Goal: Task Accomplishment & Management: Use online tool/utility

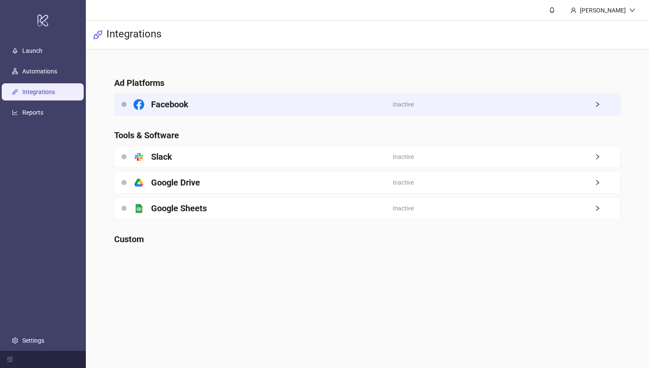
click at [404, 103] on span "Inactive" at bounding box center [403, 104] width 21 height 9
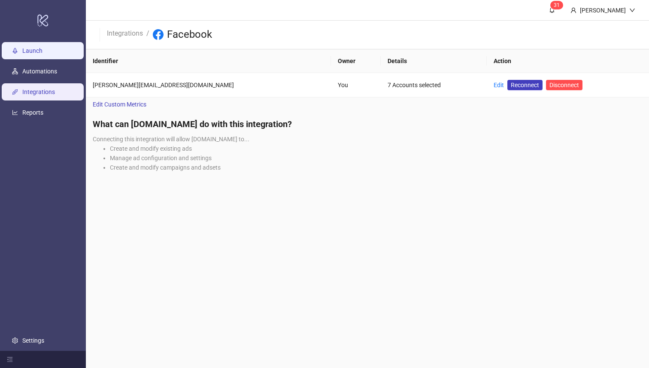
click at [40, 50] on link "Launch" at bounding box center [32, 51] width 20 height 7
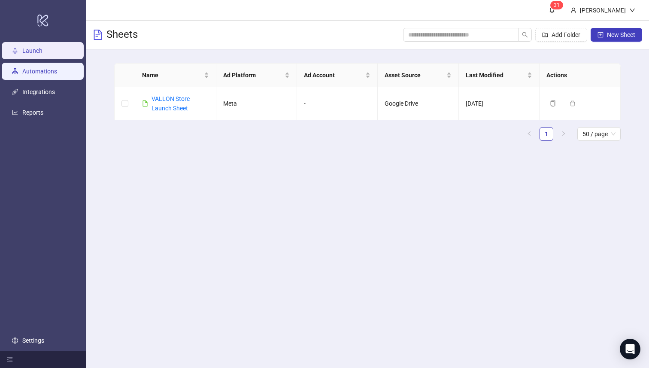
click at [42, 73] on link "Automations" at bounding box center [39, 71] width 35 height 7
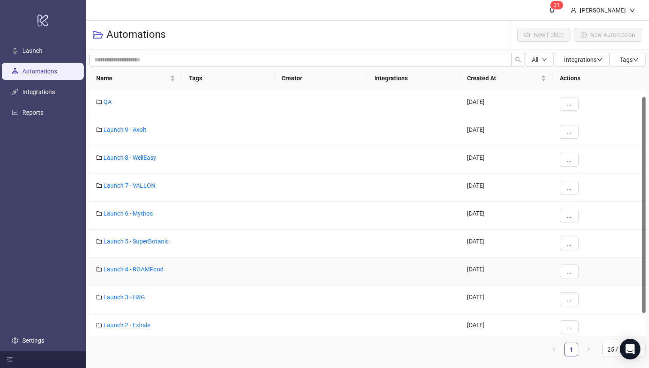
scroll to position [33, 0]
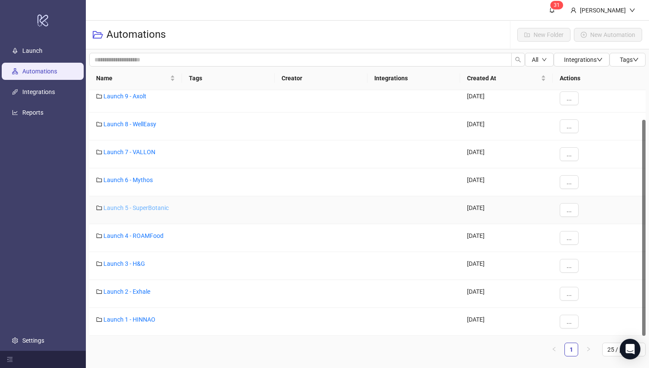
click at [149, 210] on link "Launch 5 - SuperBotanic" at bounding box center [135, 207] width 65 height 7
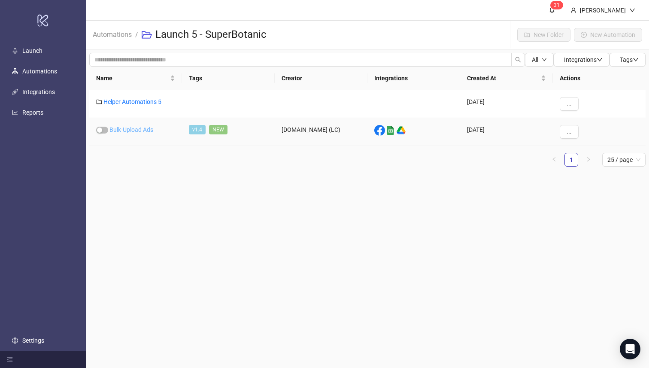
click at [137, 129] on link "Bulk-Upload Ads" at bounding box center [131, 129] width 44 height 7
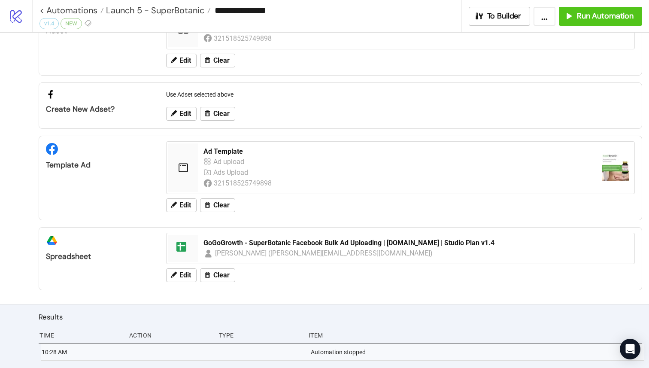
scroll to position [112, 0]
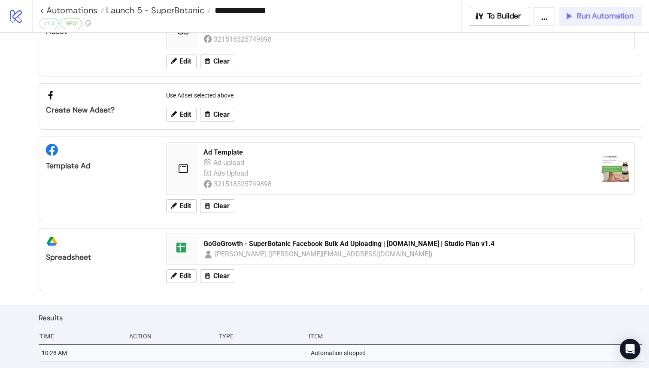
click at [609, 18] on span "Run Automation" at bounding box center [605, 16] width 57 height 10
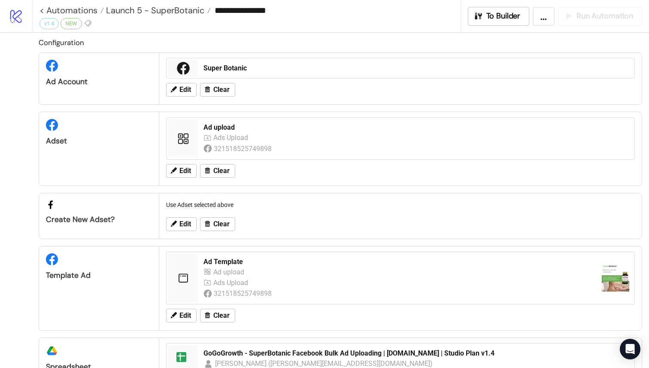
scroll to position [0, 0]
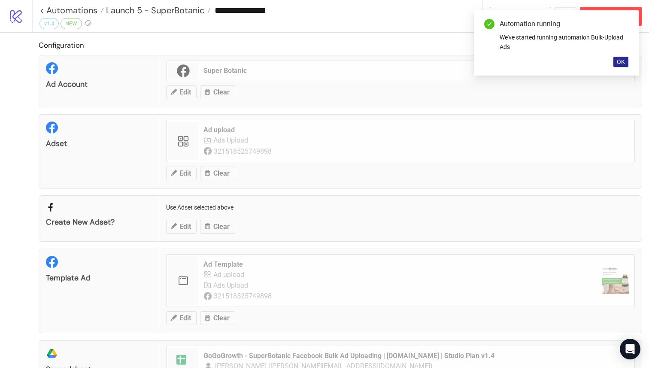
click at [615, 58] on button "OK" at bounding box center [620, 62] width 15 height 10
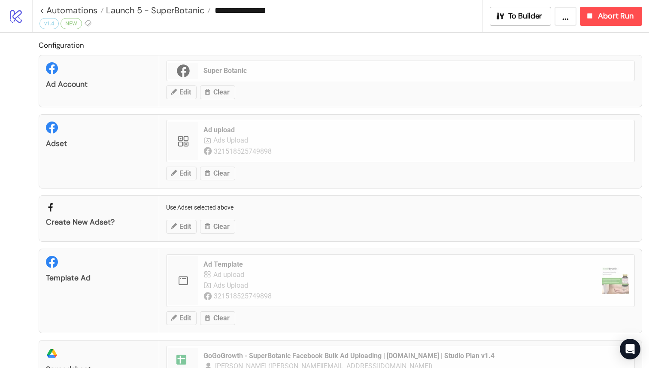
scroll to position [212, 0]
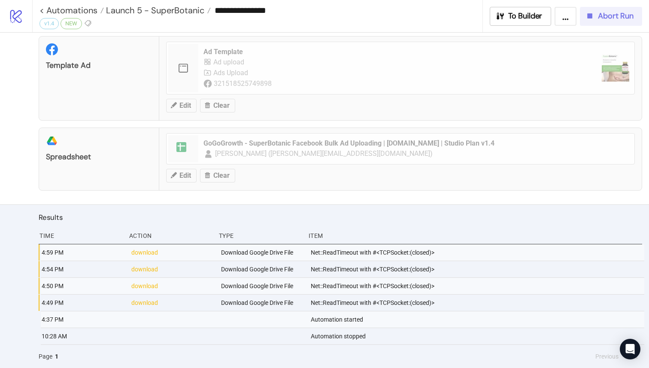
click at [627, 15] on span "Abort Run" at bounding box center [616, 16] width 36 height 10
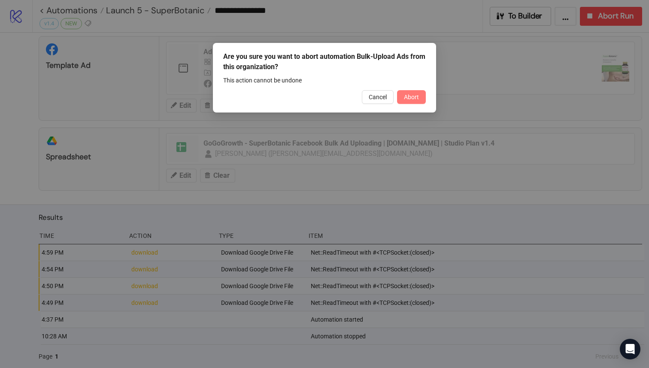
click at [410, 98] on span "Abort" at bounding box center [411, 97] width 15 height 7
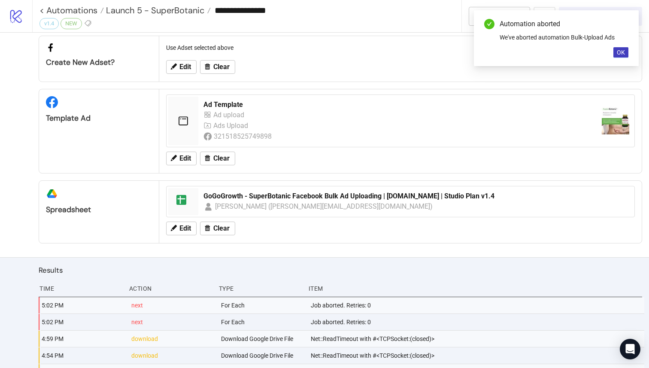
scroll to position [150, 0]
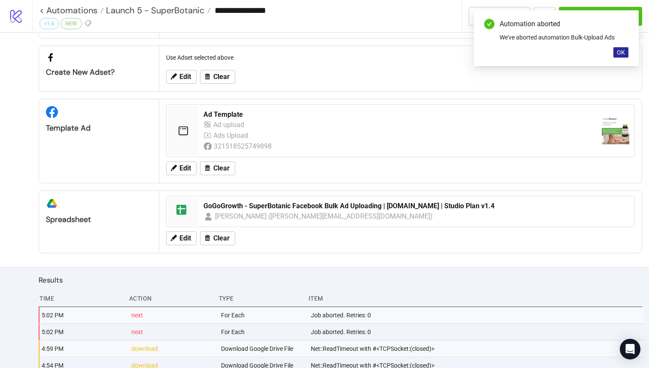
click at [622, 53] on span "OK" at bounding box center [621, 52] width 8 height 7
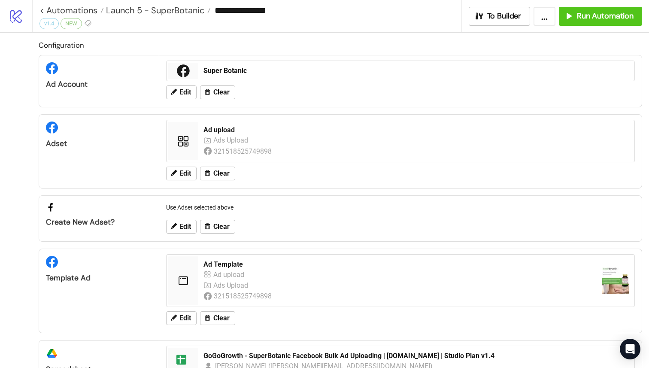
scroll to position [196, 0]
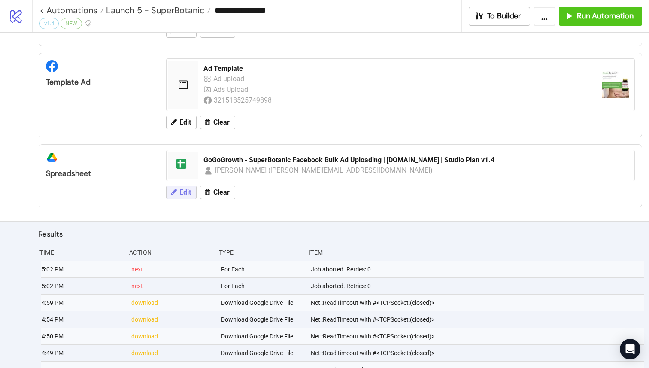
click at [176, 193] on icon at bounding box center [173, 192] width 8 height 8
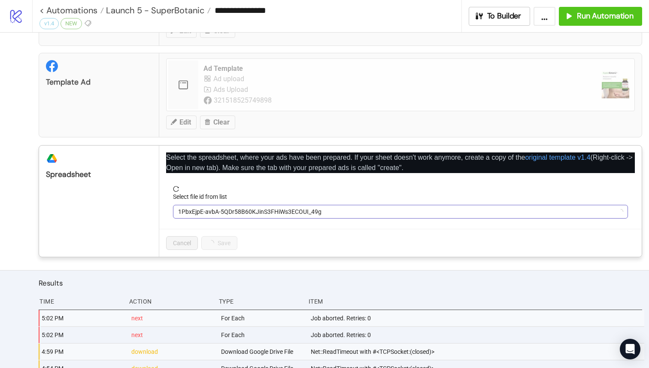
click at [240, 212] on span "1PbxEjpE-avbA-5QDr58B60KJinS3FHiWs3ECOUI_49g" at bounding box center [400, 211] width 445 height 13
click at [274, 211] on span "GoGoGrowth - SuperBotanic Facebook Bulk Ad Uploading | [DOMAIN_NAME] | Studio P…" at bounding box center [400, 211] width 445 height 13
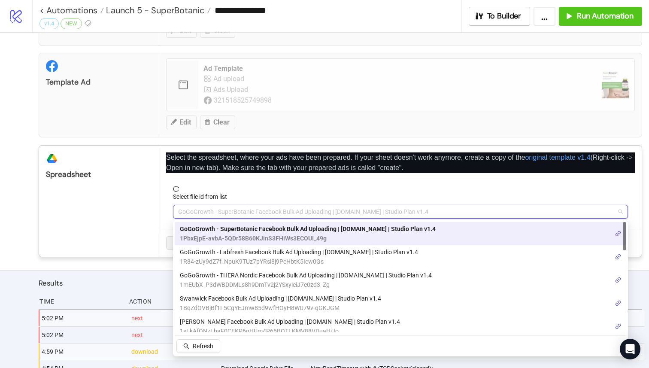
click at [289, 233] on span "1PbxEjpE-avbA-5QDr58B60KJinS3FHiWs3ECOUI_49g" at bounding box center [308, 237] width 256 height 9
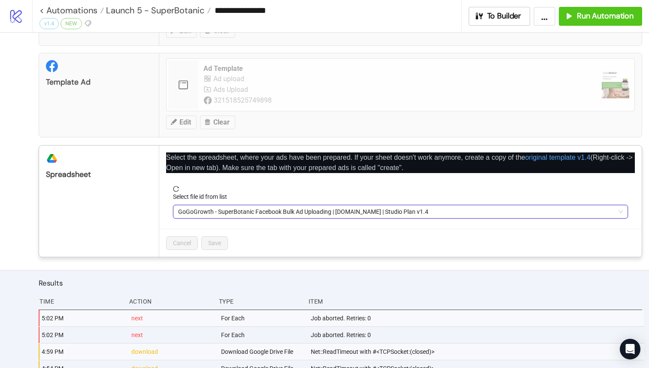
click at [216, 258] on div "Configuration Ad Account Super Botanic Edit Clear Adset Ad upload Ads Upload 32…" at bounding box center [324, 53] width 649 height 433
click at [312, 265] on div "**********" at bounding box center [324, 184] width 649 height 368
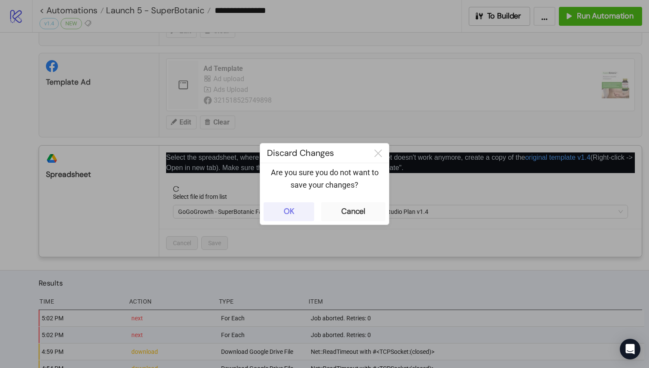
click at [294, 207] on div "OK" at bounding box center [289, 211] width 11 height 10
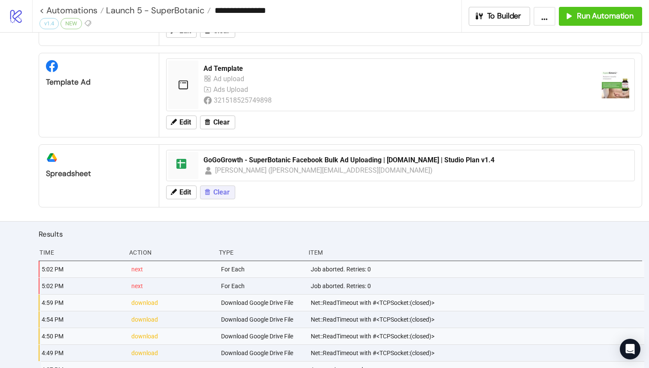
click at [218, 189] on span "Clear" at bounding box center [221, 192] width 16 height 8
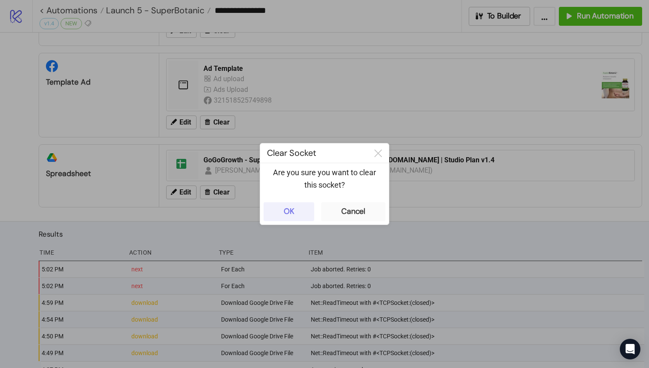
click at [303, 212] on button "OK" at bounding box center [288, 211] width 51 height 19
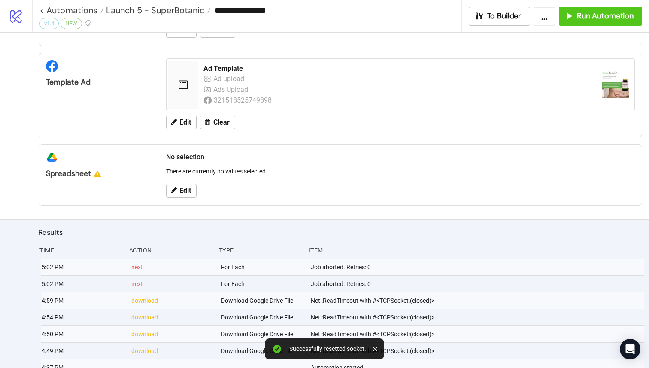
scroll to position [189, 0]
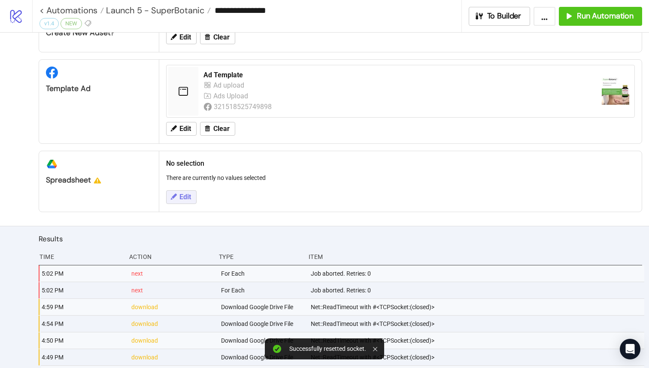
click at [189, 199] on span "Edit" at bounding box center [185, 197] width 12 height 8
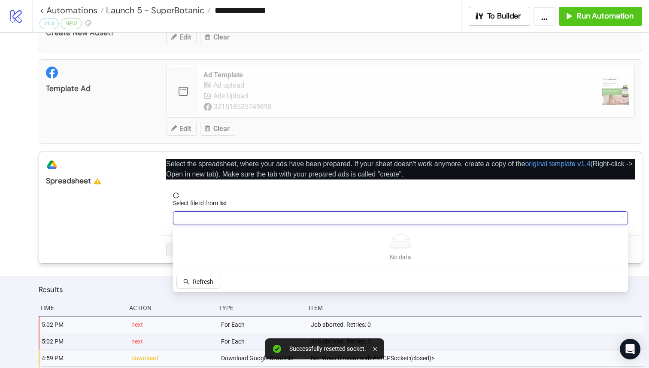
click at [223, 222] on input "Select file id from list" at bounding box center [396, 218] width 437 height 13
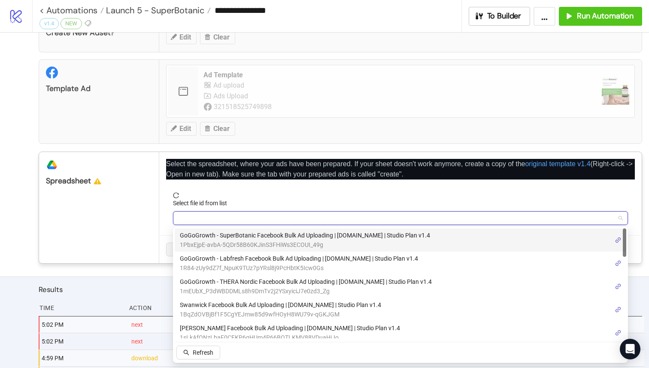
click at [274, 242] on span "1PbxEjpE-avbA-5QDr58B60KJinS3FHiWs3ECOUI_49g" at bounding box center [305, 244] width 250 height 9
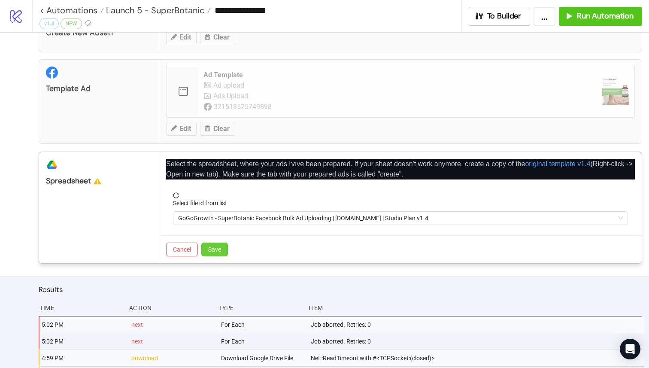
click at [218, 246] on span "Save" at bounding box center [214, 249] width 13 height 7
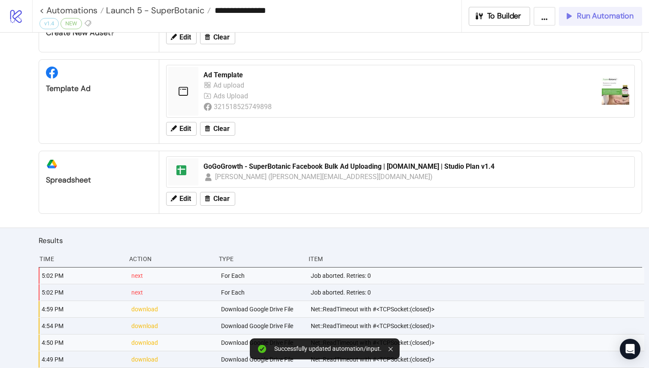
click at [585, 12] on span "Run Automation" at bounding box center [605, 16] width 57 height 10
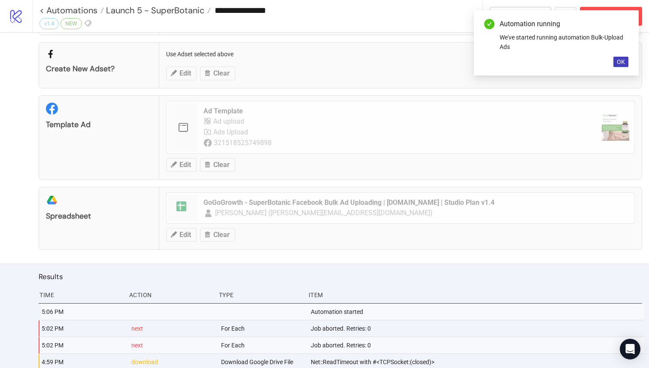
scroll to position [177, 0]
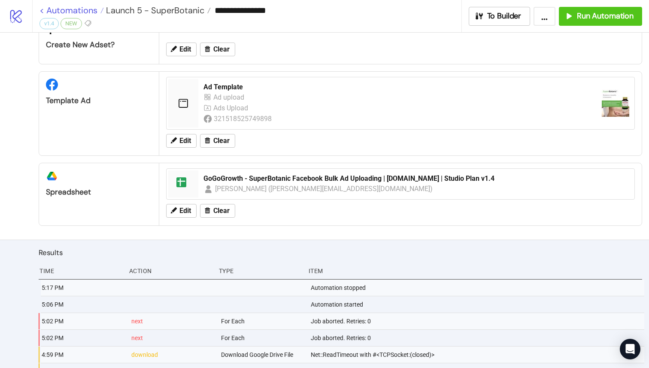
click at [42, 12] on link "< Automations" at bounding box center [71, 10] width 64 height 9
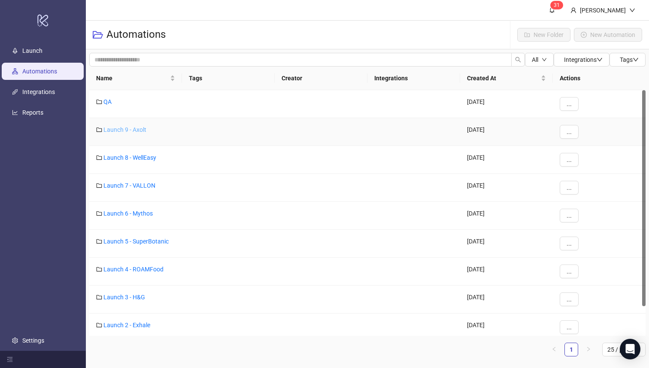
click at [123, 128] on link "Launch 9 - Axolt" at bounding box center [124, 129] width 43 height 7
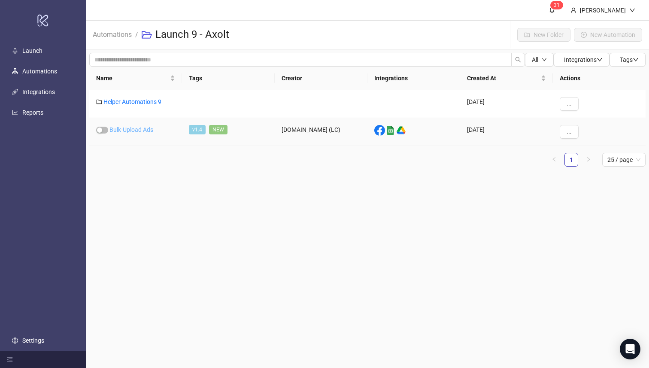
click at [127, 130] on link "Bulk-Upload Ads" at bounding box center [131, 129] width 44 height 7
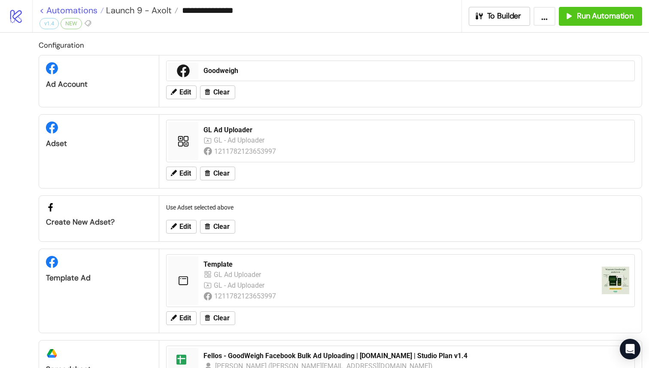
click at [43, 10] on link "< Automations" at bounding box center [71, 10] width 64 height 9
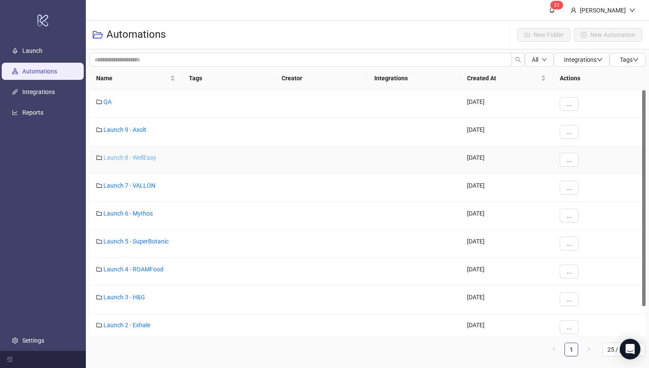
click at [131, 156] on link "Launch 8 - WellEasy" at bounding box center [129, 157] width 53 height 7
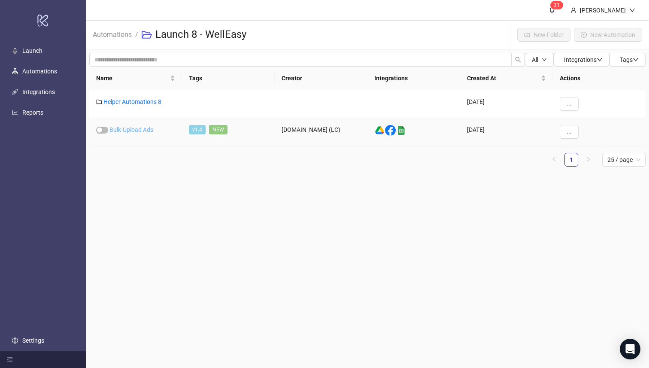
click at [129, 127] on link "Bulk-Upload Ads" at bounding box center [131, 129] width 44 height 7
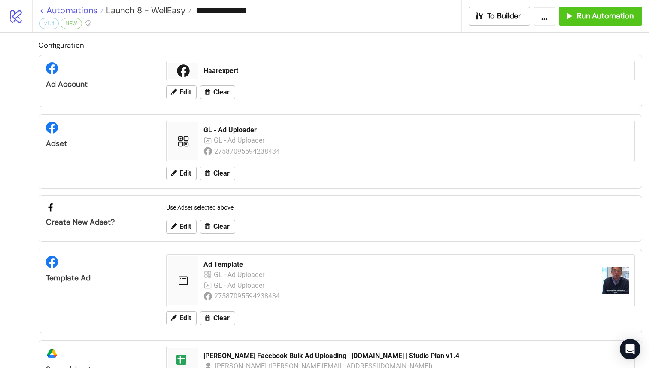
click at [44, 10] on link "< Automations" at bounding box center [71, 10] width 64 height 9
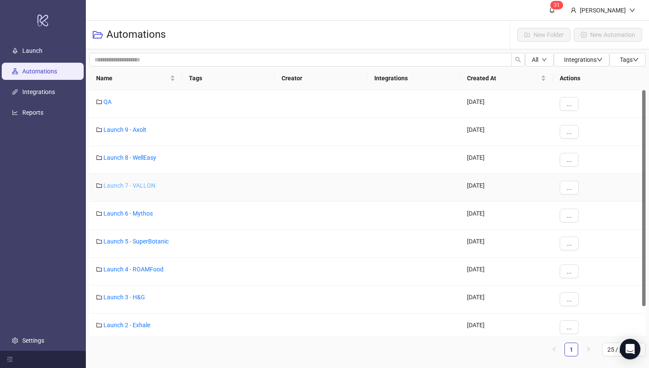
click at [133, 188] on link "Launch 7 - VALLON" at bounding box center [129, 185] width 52 height 7
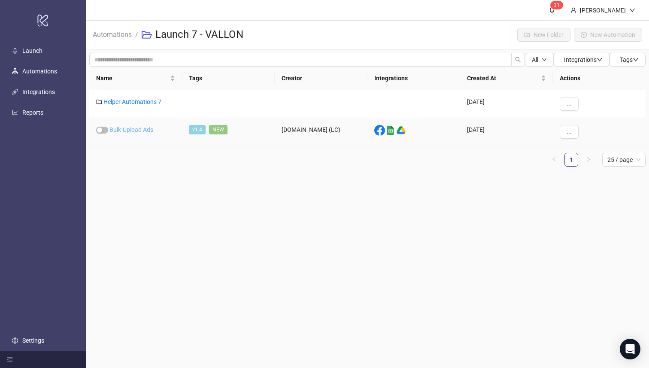
click at [130, 128] on link "Bulk-Upload Ads" at bounding box center [131, 129] width 44 height 7
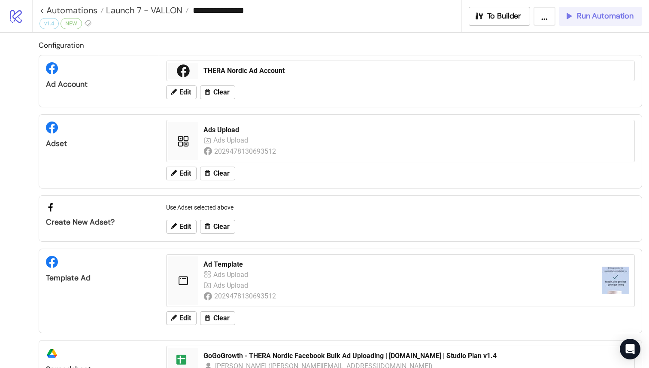
click at [583, 11] on span "Run Automation" at bounding box center [605, 16] width 57 height 10
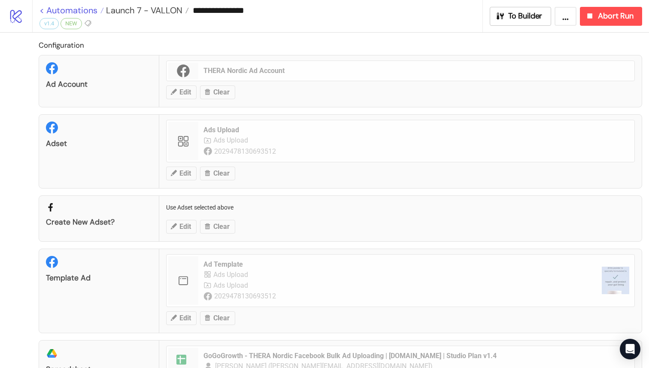
click at [45, 11] on link "< Automations" at bounding box center [71, 10] width 64 height 9
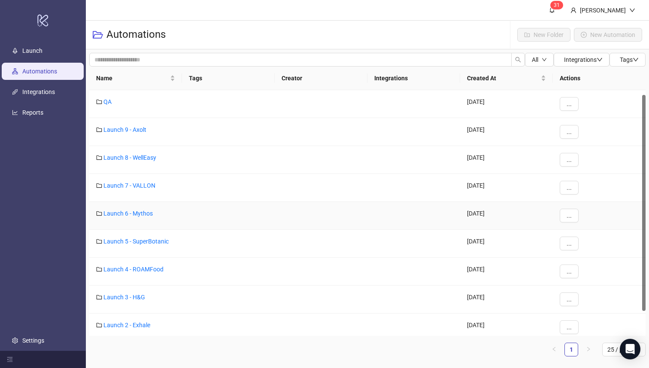
scroll to position [25, 0]
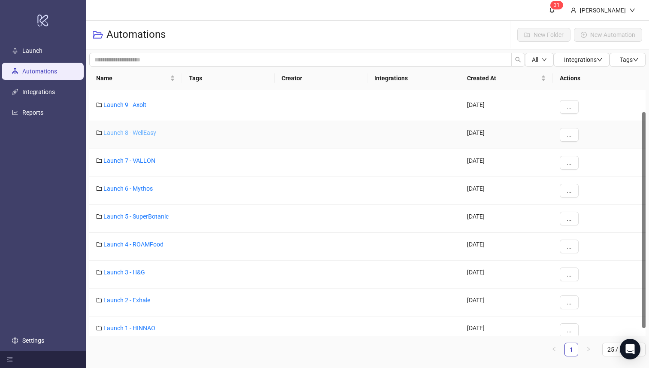
click at [147, 132] on link "Launch 8 - WellEasy" at bounding box center [129, 132] width 53 height 7
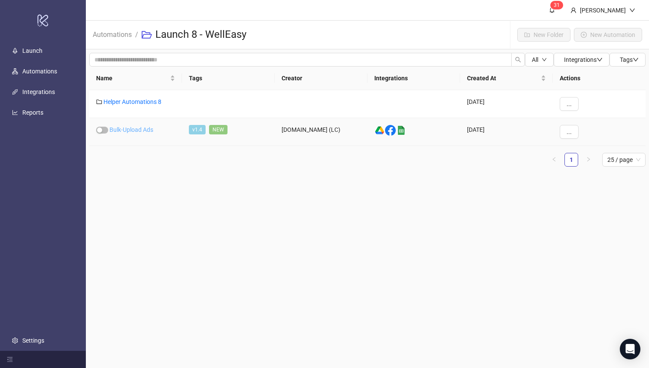
click at [146, 131] on link "Bulk-Upload Ads" at bounding box center [131, 129] width 44 height 7
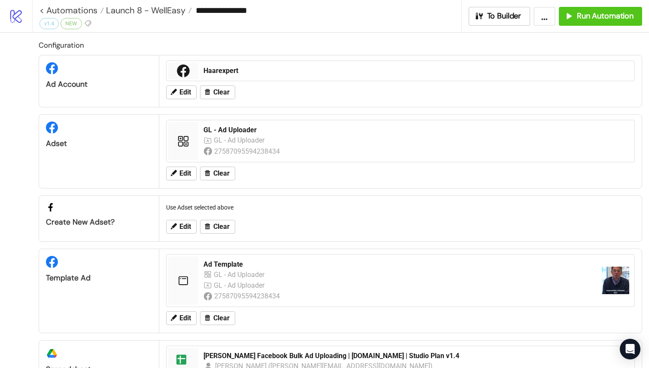
scroll to position [129, 0]
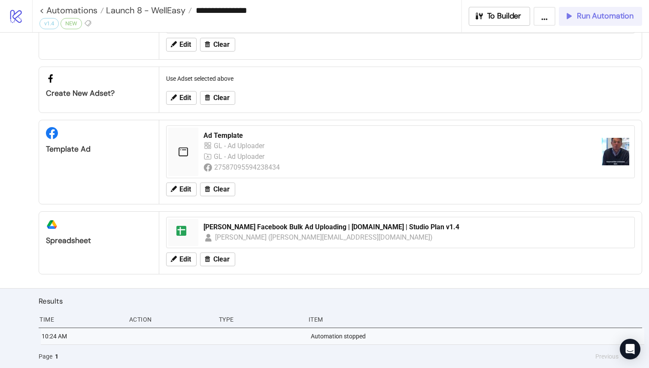
click at [597, 16] on span "Run Automation" at bounding box center [605, 16] width 57 height 10
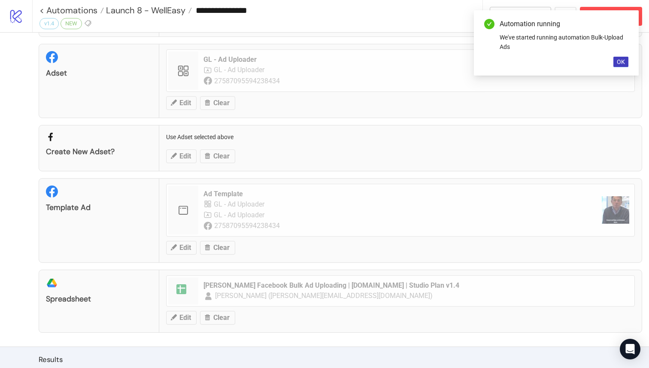
scroll to position [122, 0]
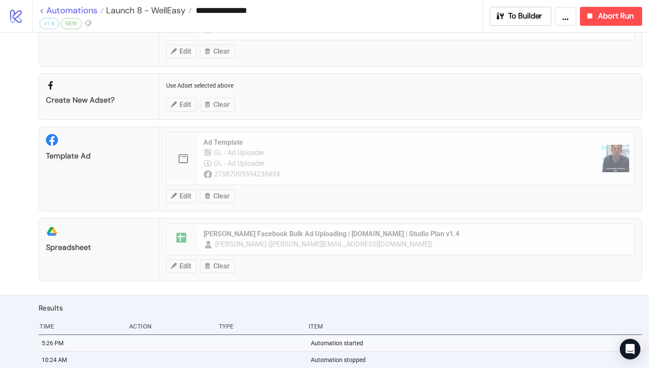
click at [43, 12] on link "< Automations" at bounding box center [71, 10] width 64 height 9
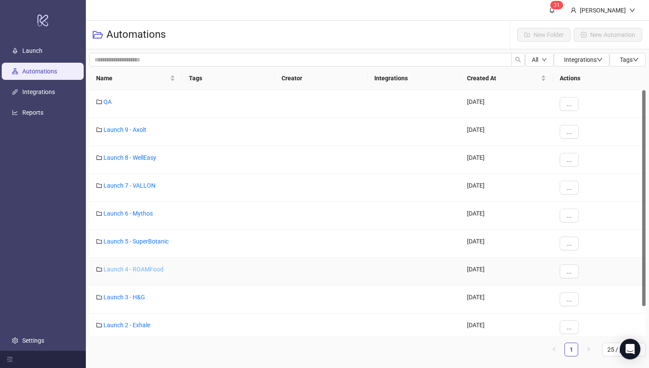
click at [143, 269] on link "Launch 4 - ROAMFood" at bounding box center [133, 269] width 60 height 7
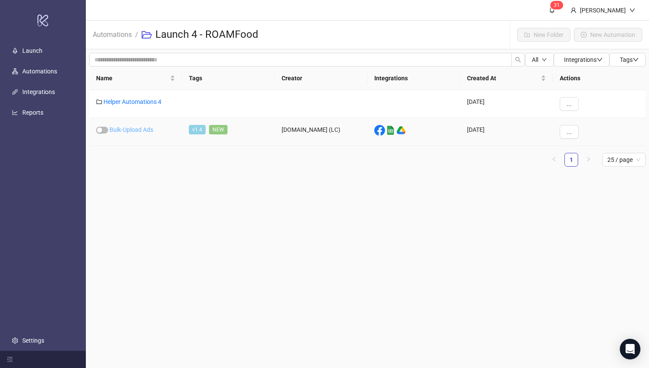
click at [122, 128] on link "Bulk-Upload Ads" at bounding box center [131, 129] width 44 height 7
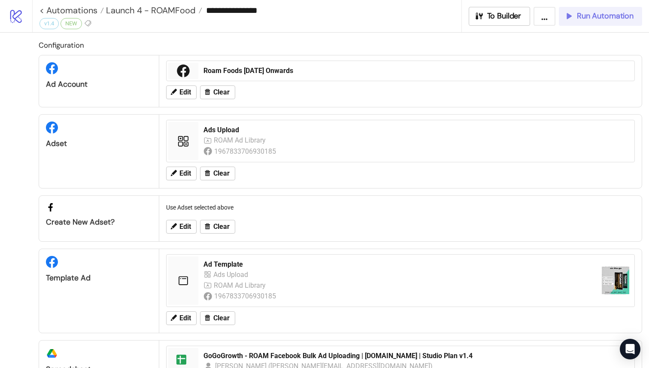
click at [584, 12] on span "Run Automation" at bounding box center [605, 16] width 57 height 10
